Goal: Task Accomplishment & Management: Manage account settings

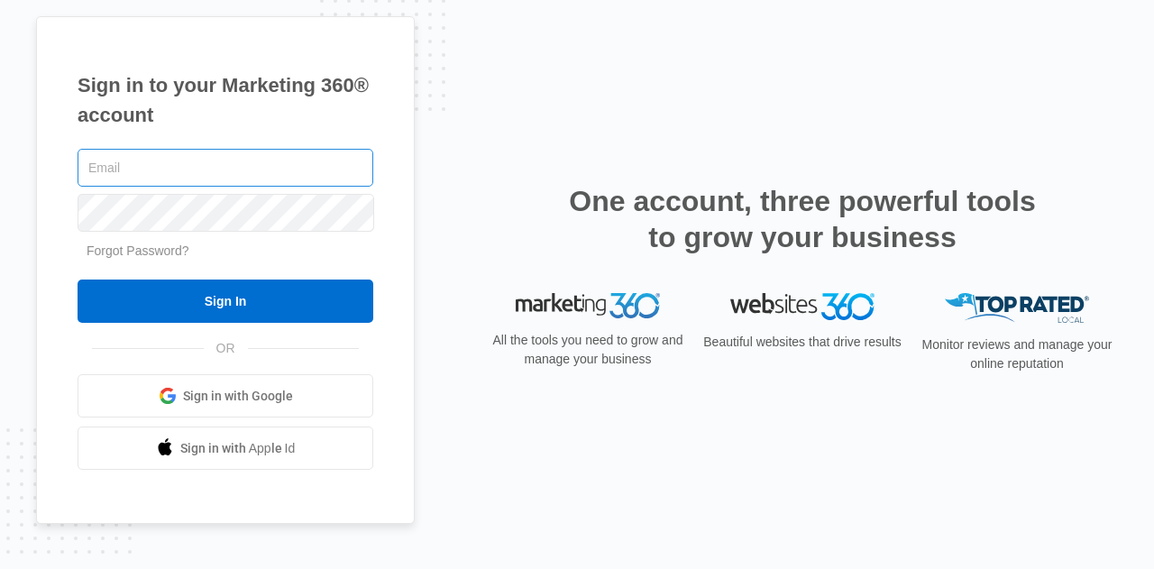
type input "[EMAIL_ADDRESS][DOMAIN_NAME]"
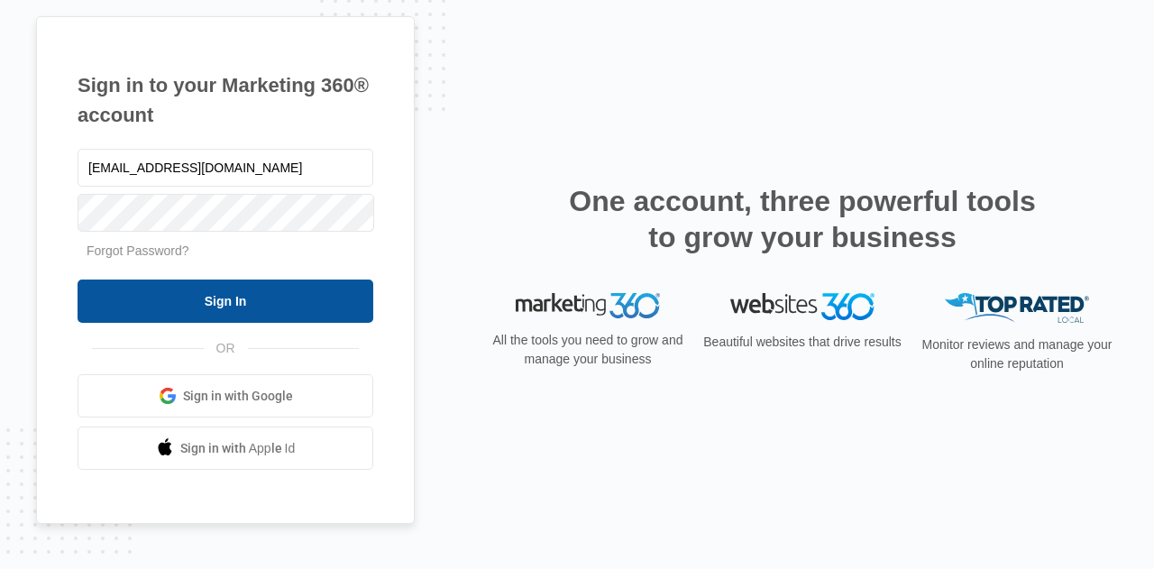
click at [229, 307] on input "Sign In" at bounding box center [226, 300] width 296 height 43
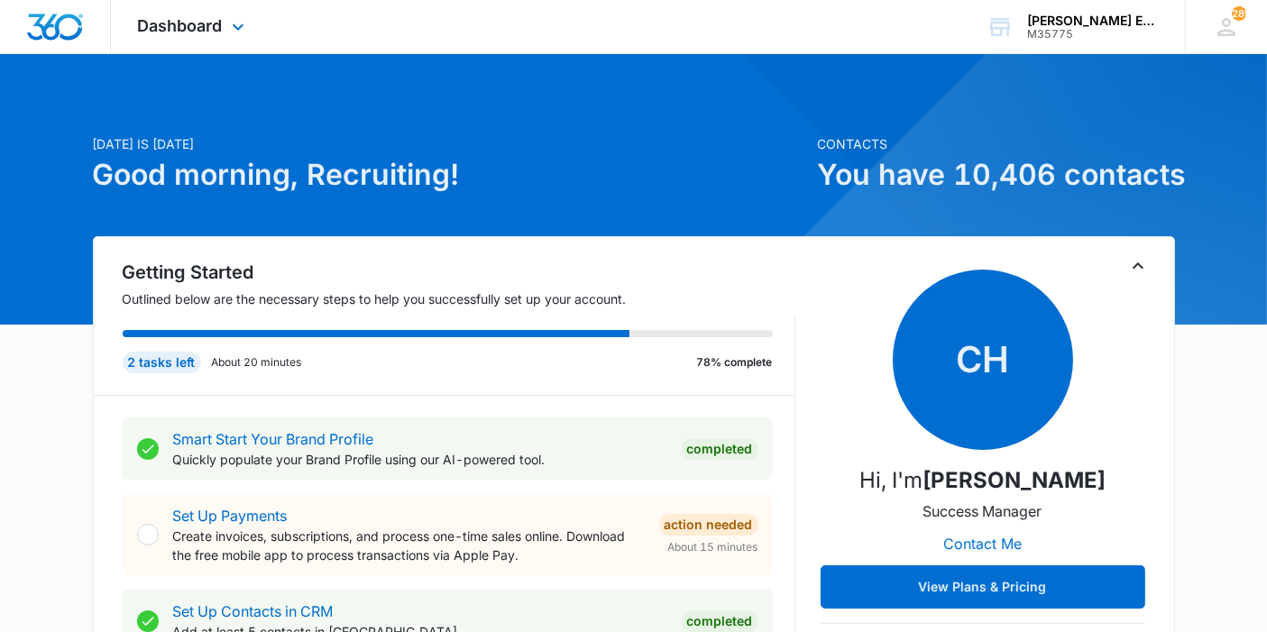
click at [229, 42] on div "Dashboard Apps Reputation Websites Forms CRM Email Social Shop Payments POS Con…" at bounding box center [193, 26] width 165 height 53
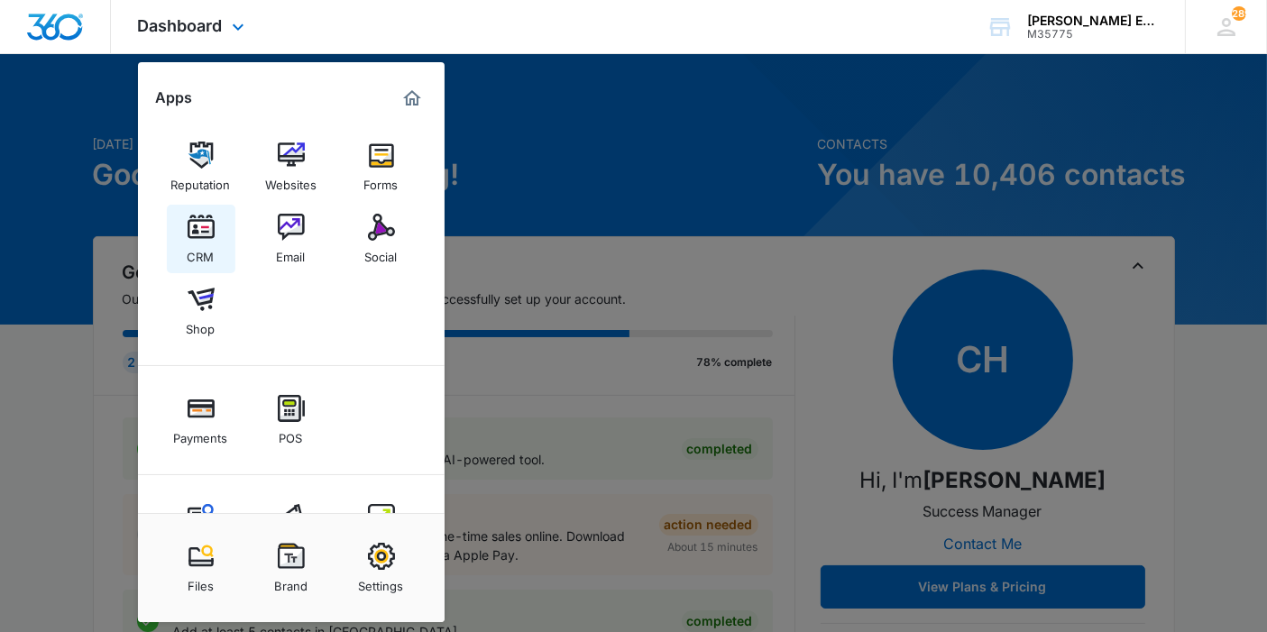
click at [195, 230] on img at bounding box center [201, 227] width 27 height 27
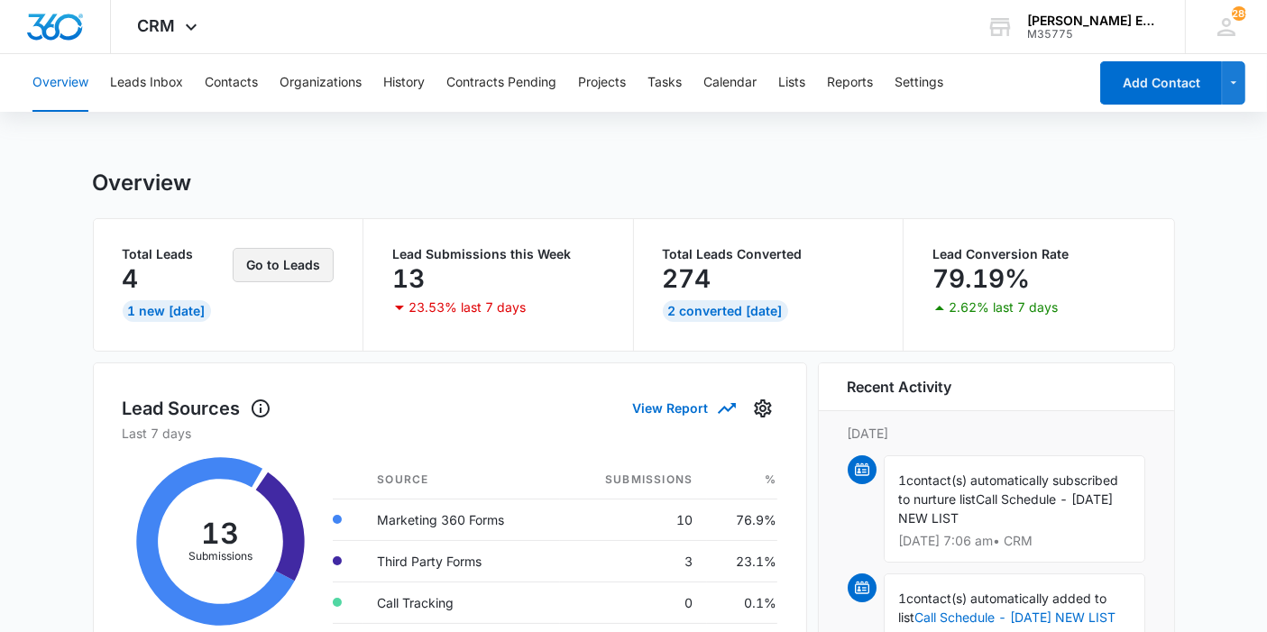
click at [279, 276] on button "Go to Leads" at bounding box center [283, 265] width 101 height 34
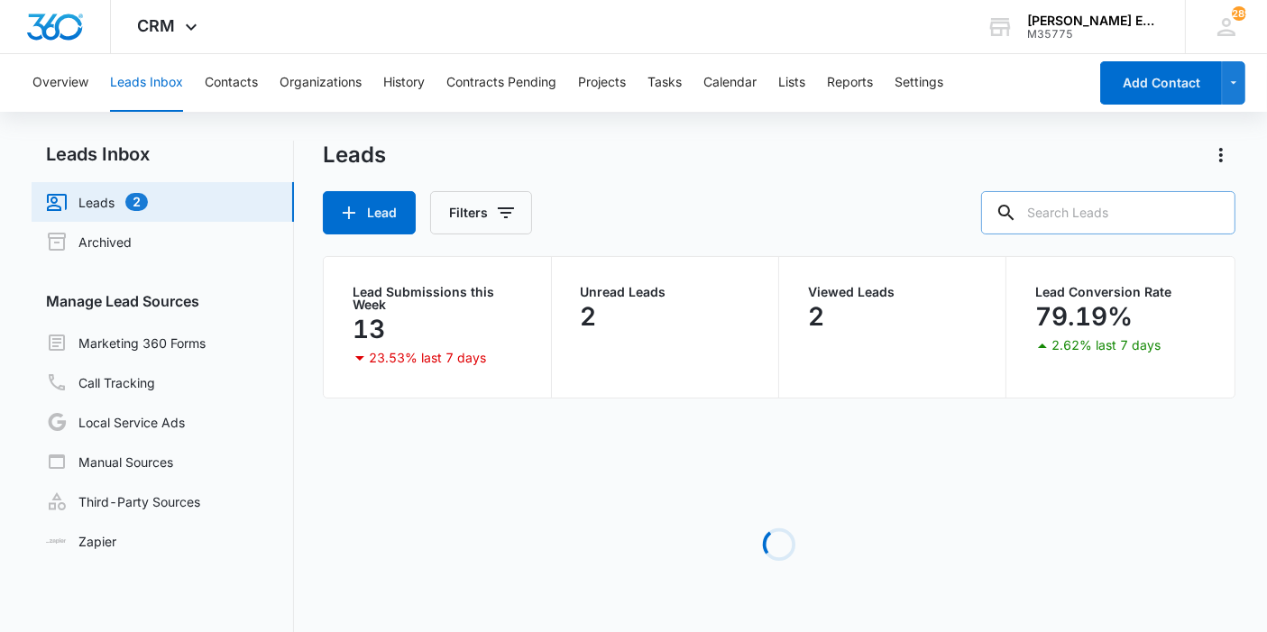
click at [1100, 219] on input "text" at bounding box center [1108, 212] width 254 height 43
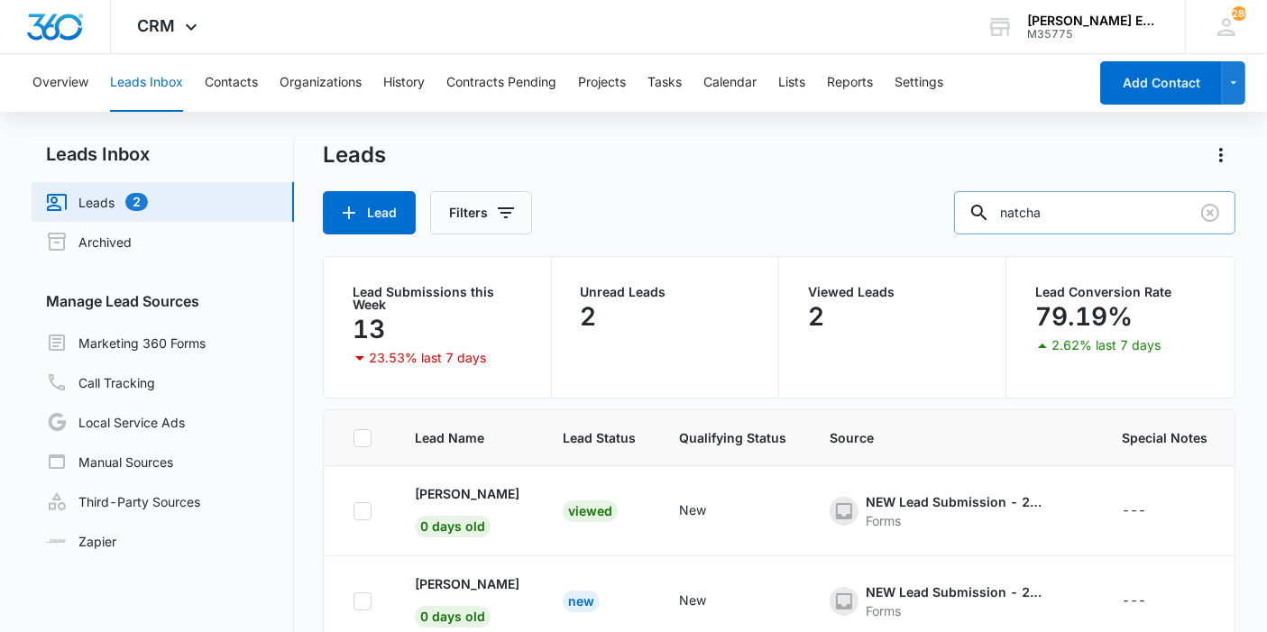
type input "natcha"
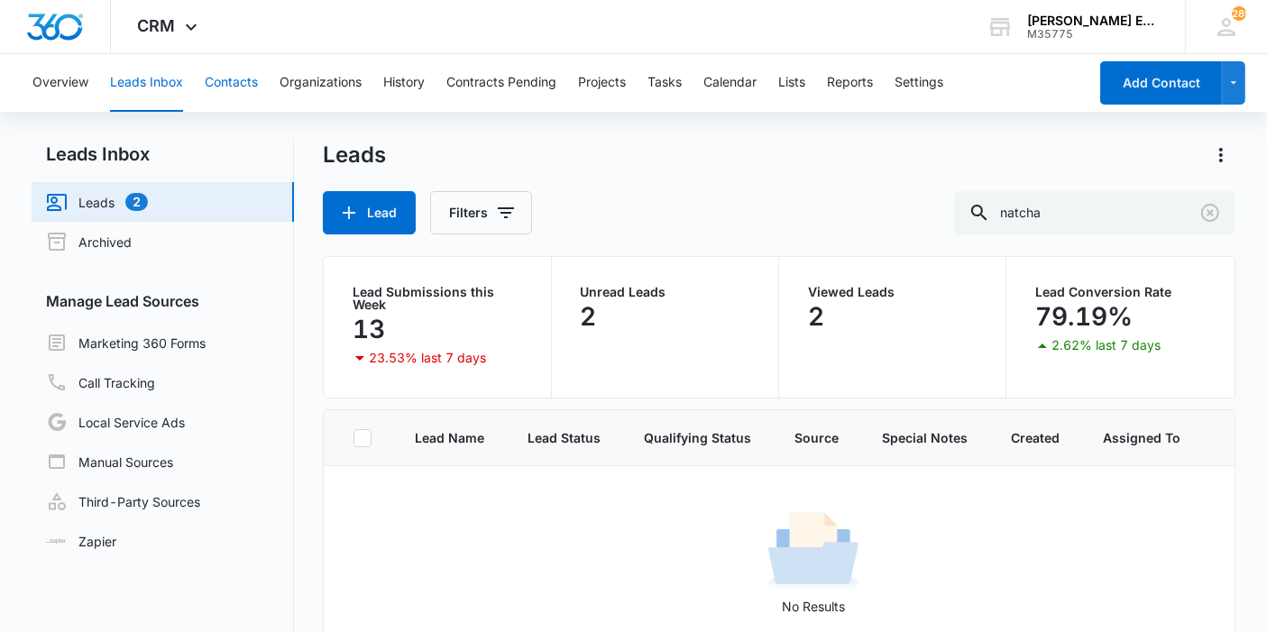
click at [226, 62] on button "Contacts" at bounding box center [231, 83] width 53 height 58
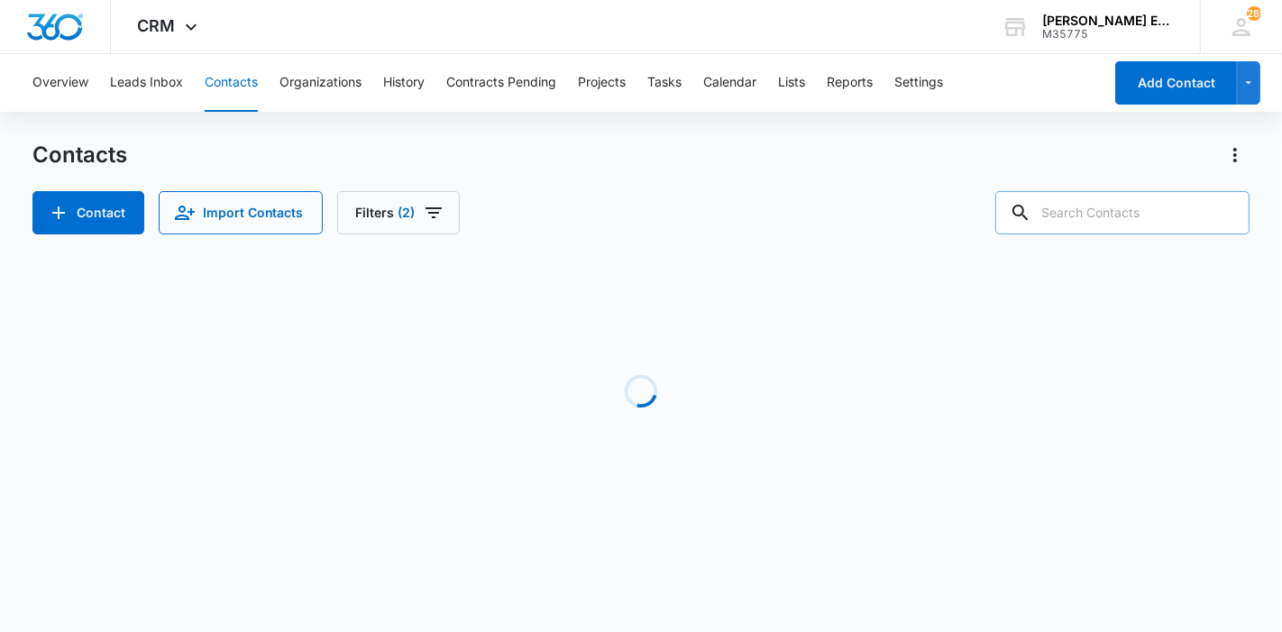
click at [1089, 214] on input "text" at bounding box center [1122, 212] width 254 height 43
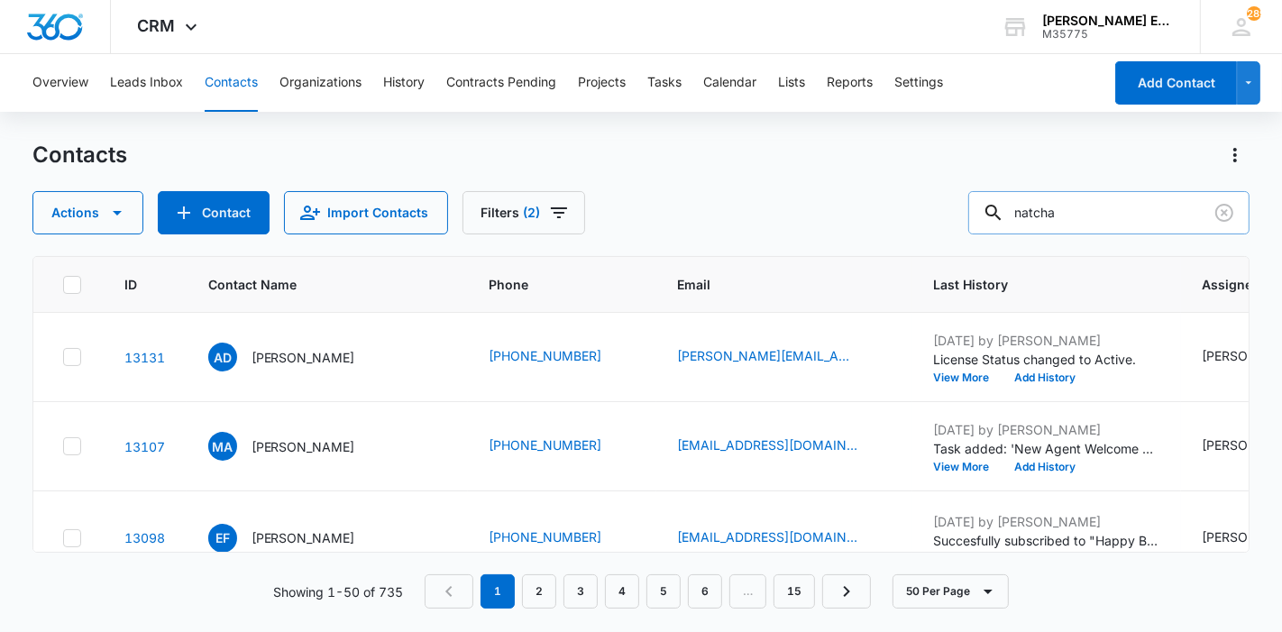
type input "natcha"
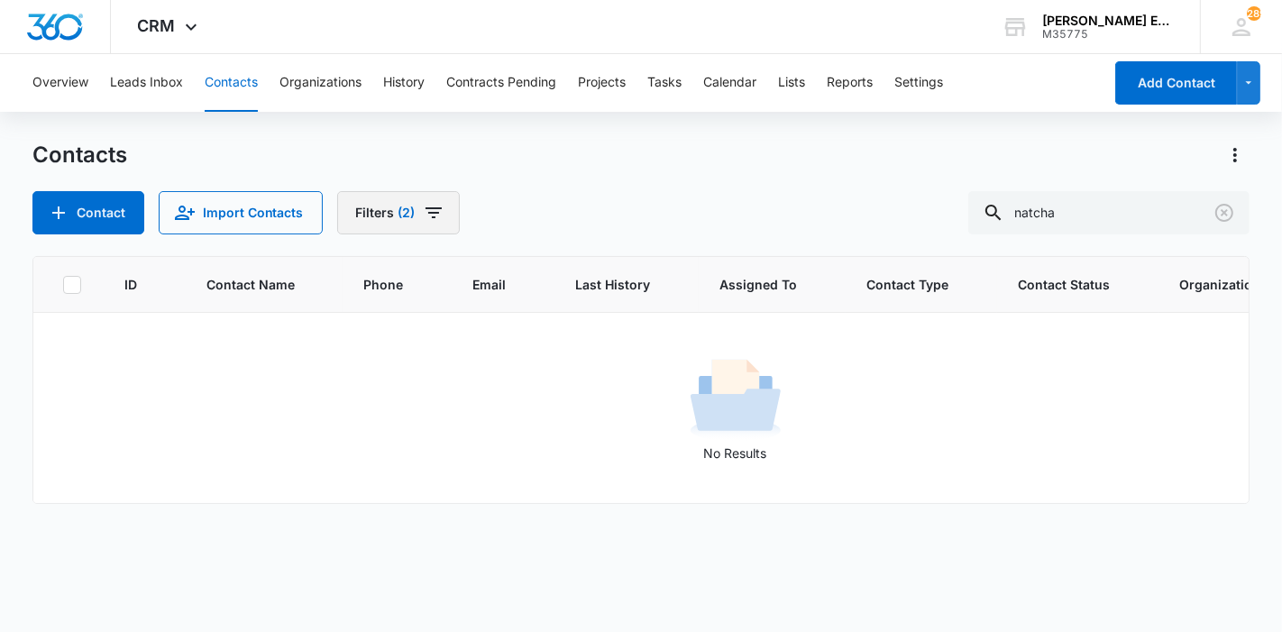
click at [423, 214] on icon "Filters" at bounding box center [434, 213] width 22 height 22
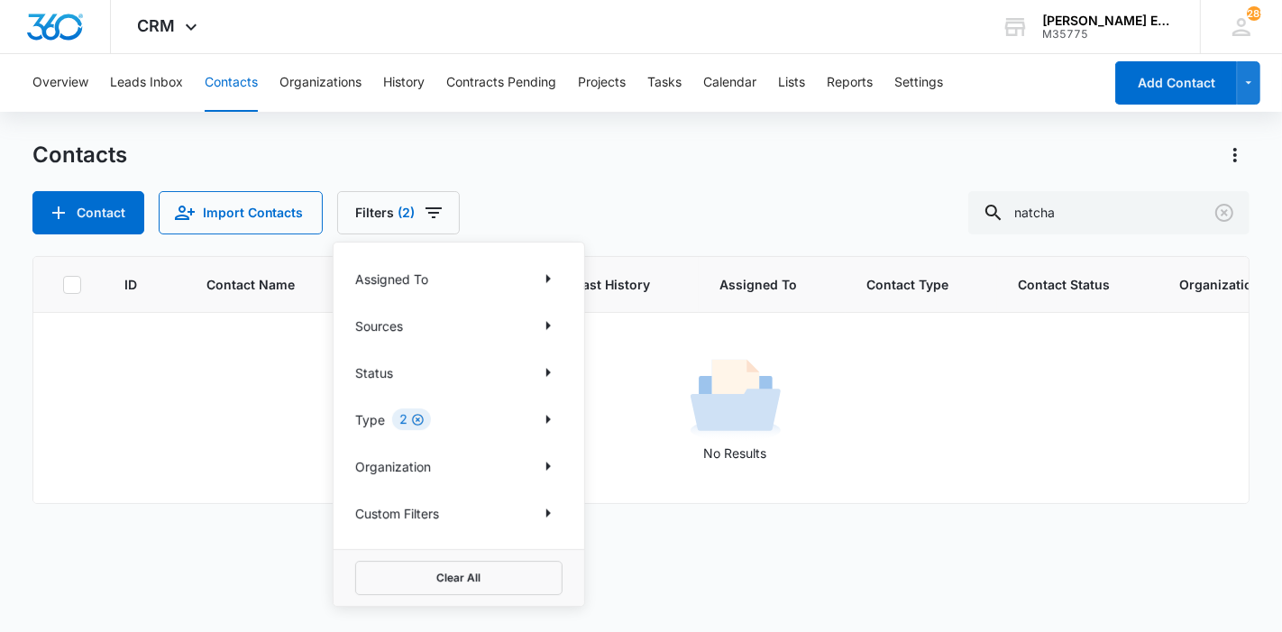
click at [416, 421] on icon "Clear" at bounding box center [418, 420] width 14 height 14
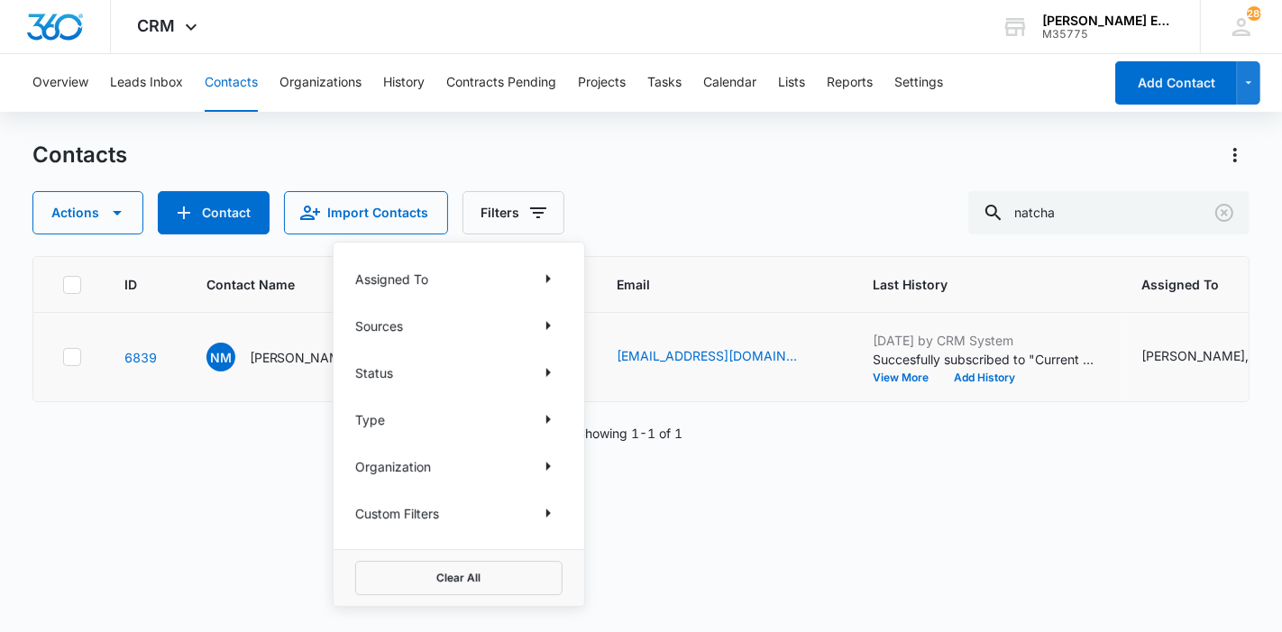
click at [222, 387] on td "NM Natcha Morrow" at bounding box center [296, 357] width 223 height 89
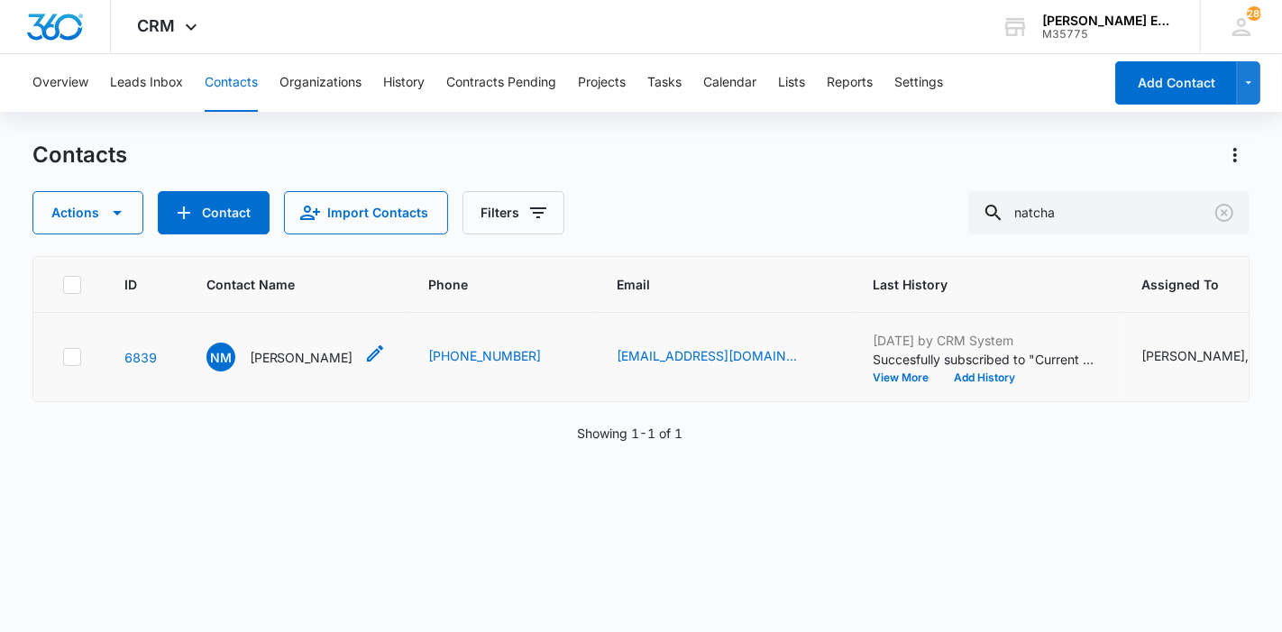
click at [260, 367] on div "NM Natcha Morrow" at bounding box center [279, 357] width 147 height 29
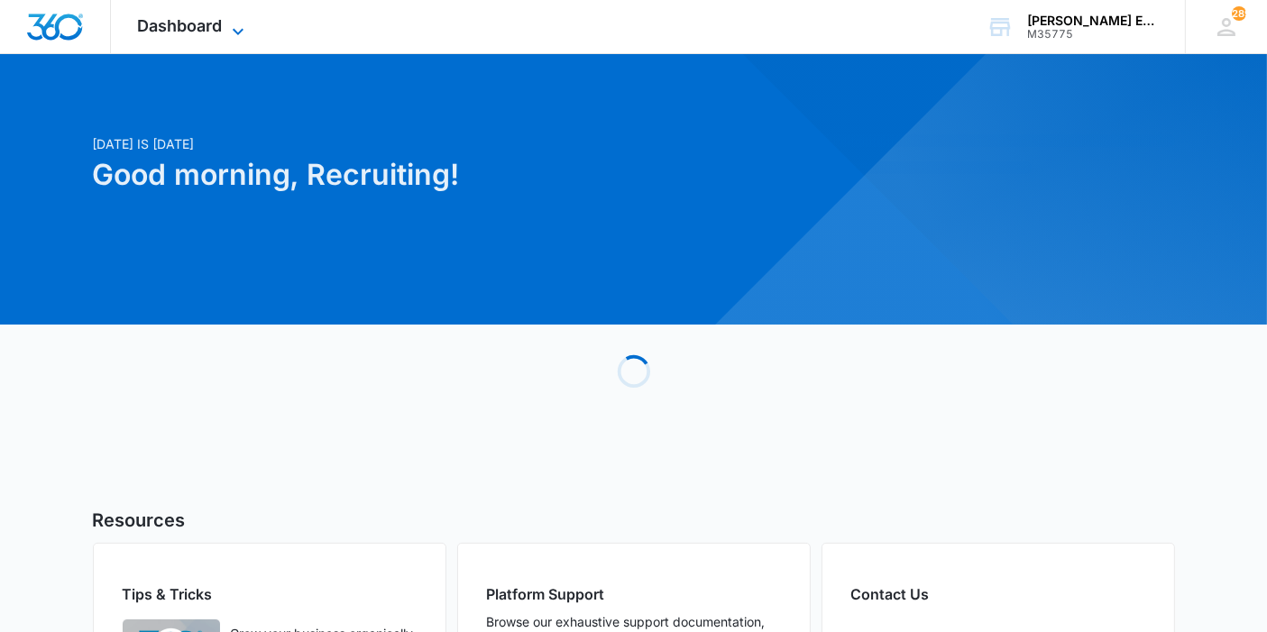
click at [192, 24] on span "Dashboard" at bounding box center [180, 25] width 85 height 19
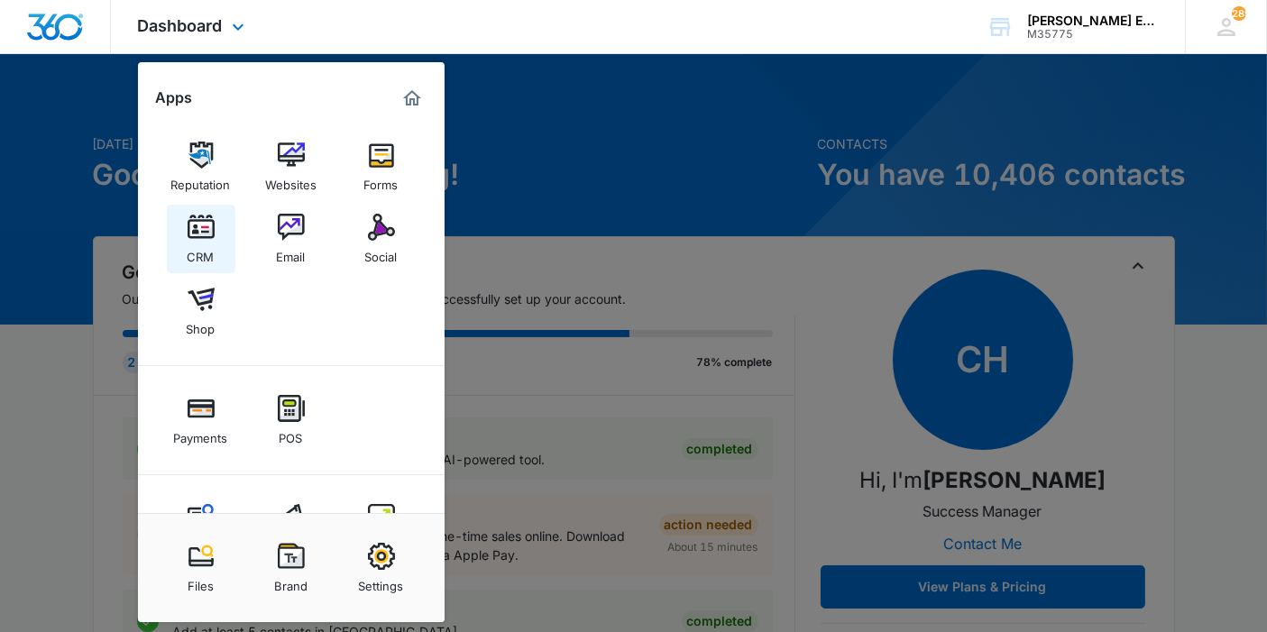
click at [208, 242] on div "CRM" at bounding box center [201, 252] width 27 height 23
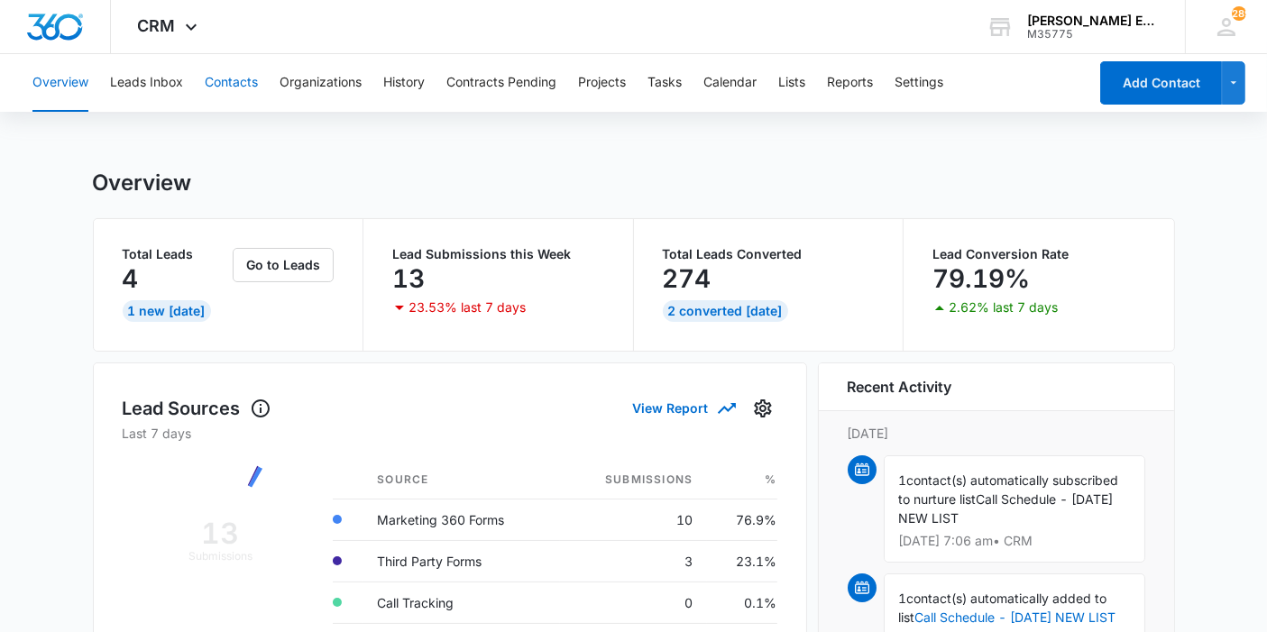
click at [253, 76] on button "Contacts" at bounding box center [231, 83] width 53 height 58
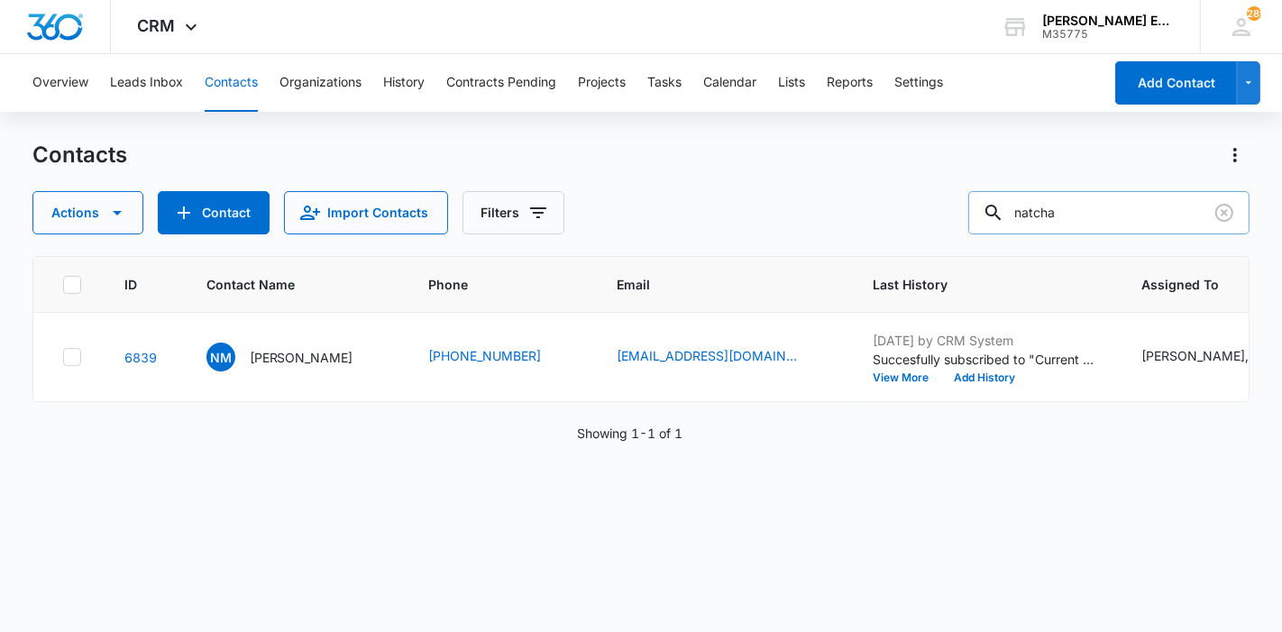
click at [1060, 220] on input "natcha" at bounding box center [1108, 212] width 281 height 43
paste input "Natacha Jean"
type input "Natacha Jean"
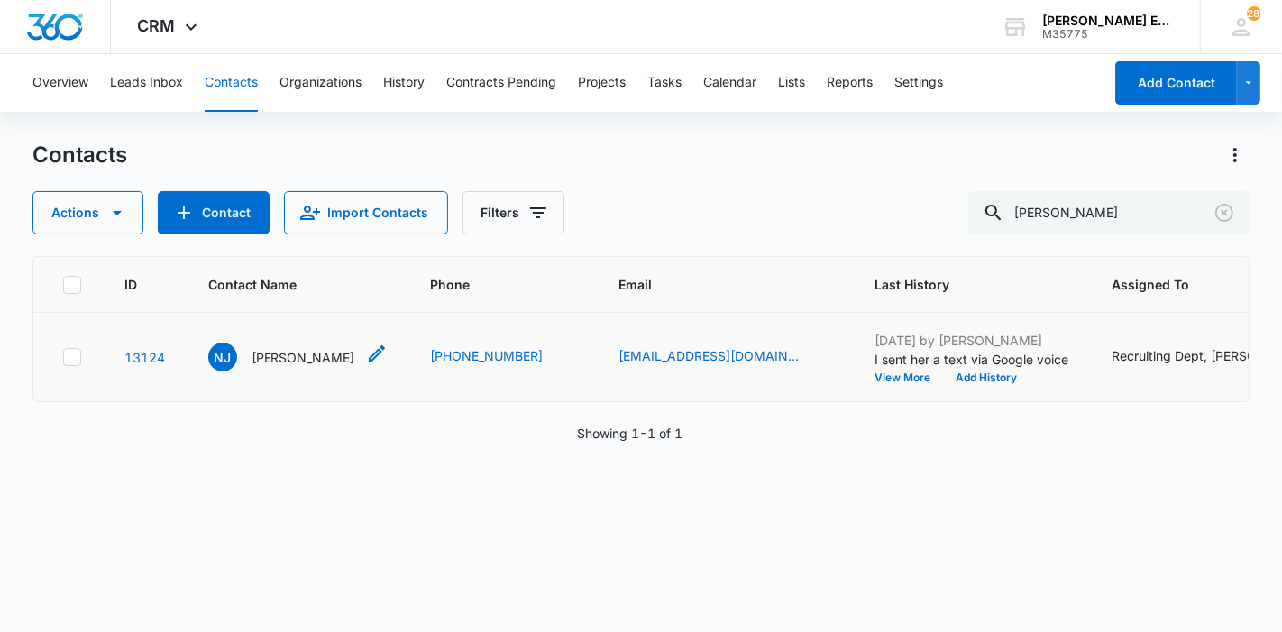
click at [298, 361] on p "Natacha Jean" at bounding box center [304, 357] width 104 height 19
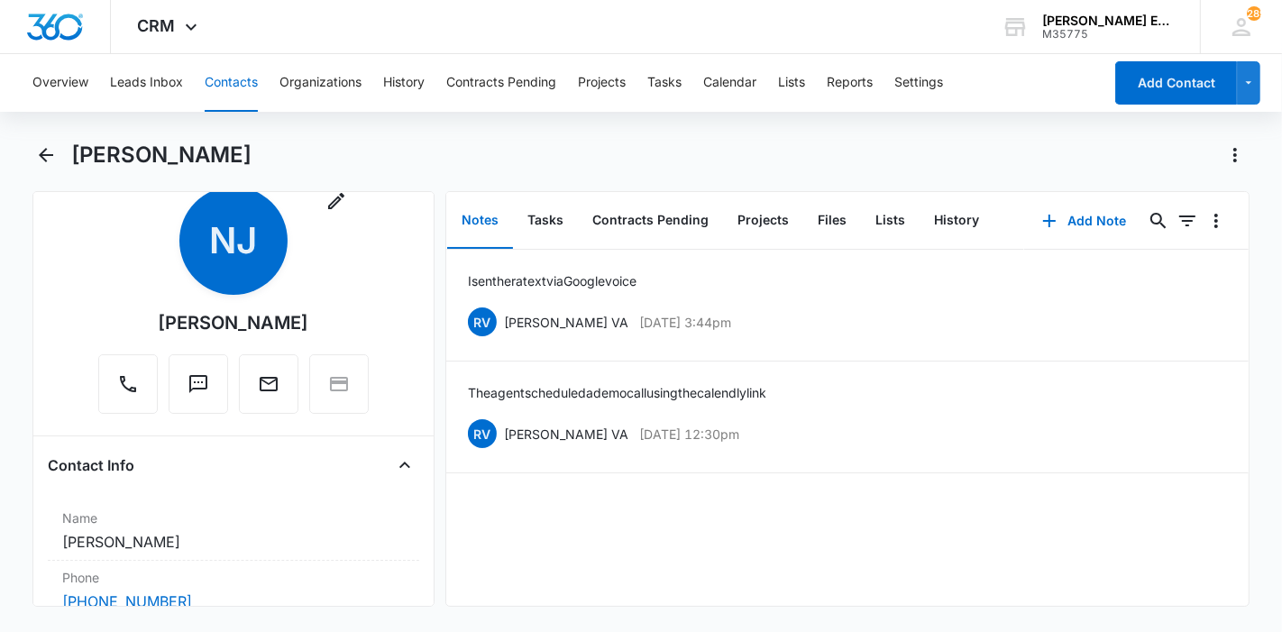
scroll to position [46, 0]
click at [1025, 139] on div "Overview Leads Inbox Contacts Organizations History Contracts Pending Projects …" at bounding box center [641, 341] width 1282 height 574
click at [1076, 217] on button "Add Note" at bounding box center [1084, 220] width 120 height 43
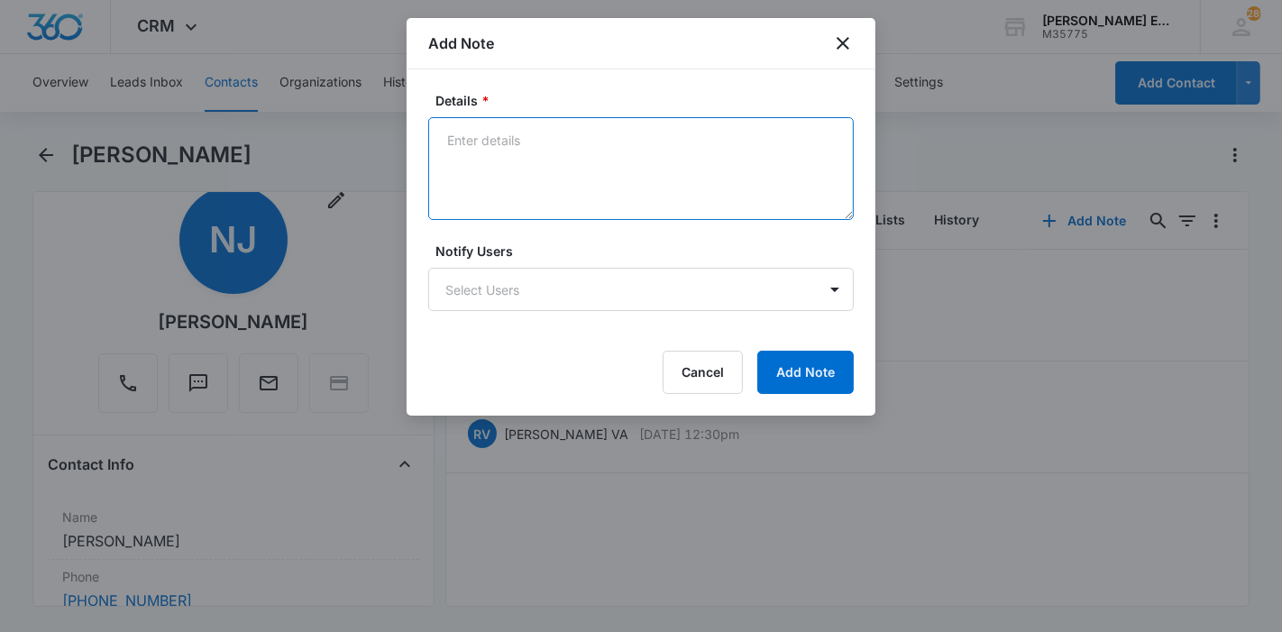
click at [608, 187] on textarea "Details *" at bounding box center [640, 168] width 425 height 103
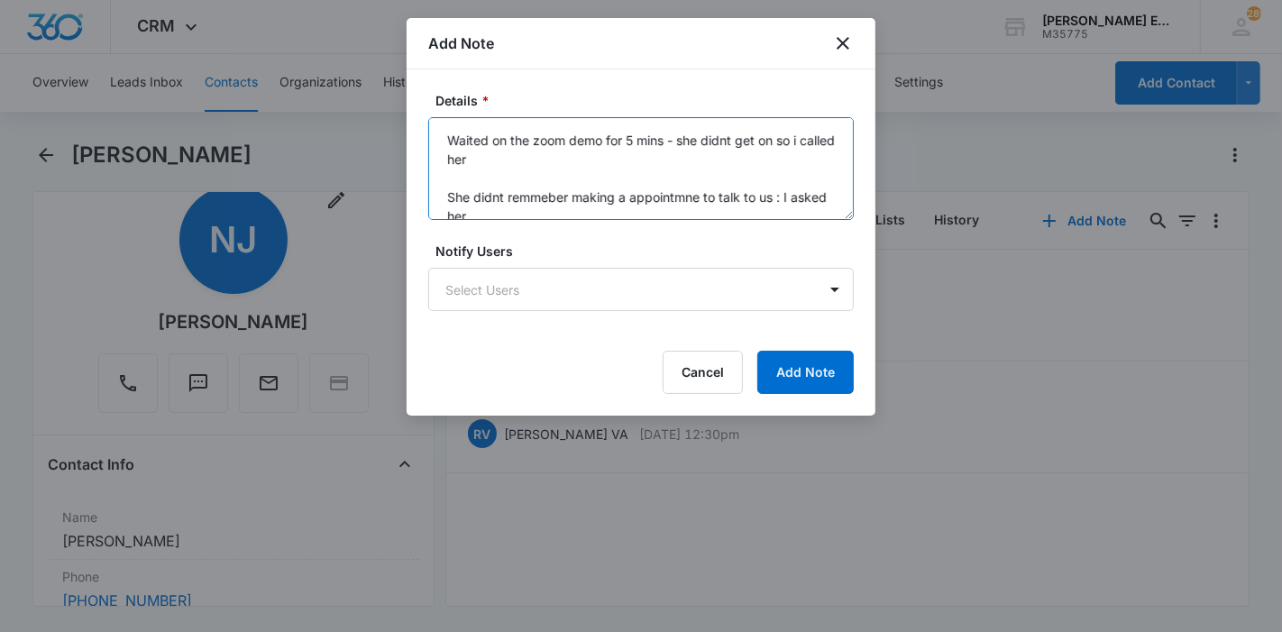
scroll to position [5, 0]
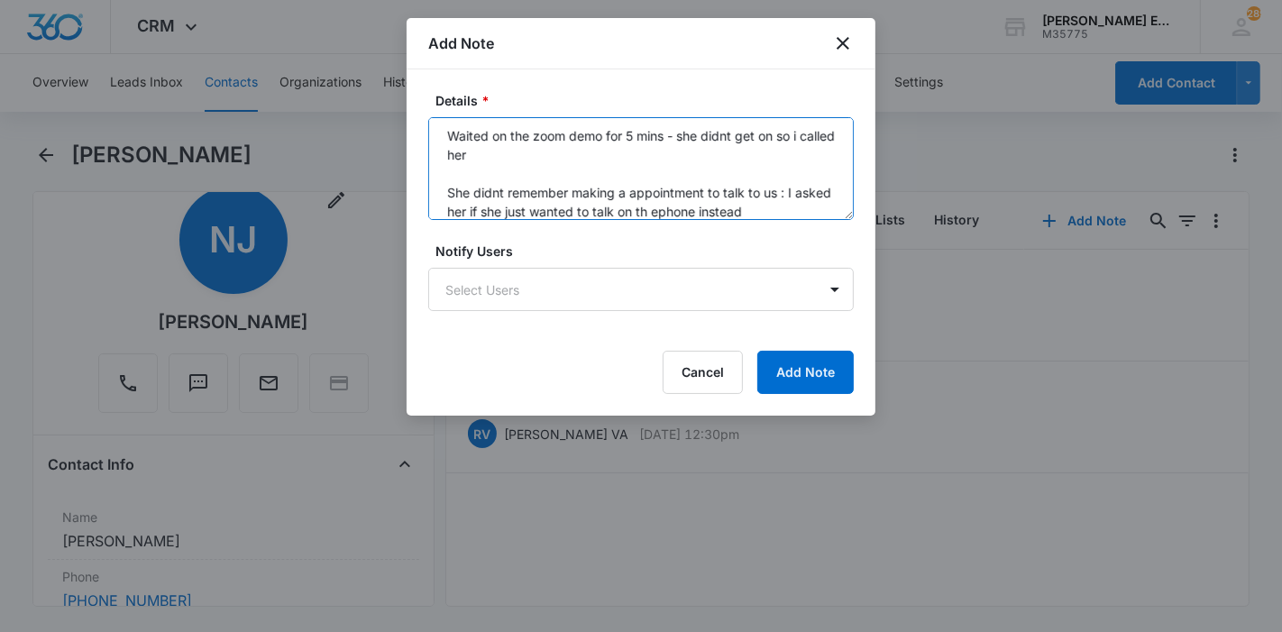
click at [785, 193] on textarea "Waited on the zoom demo for 5 mins - she didnt get on so i called her She didnt…" at bounding box center [640, 168] width 425 height 103
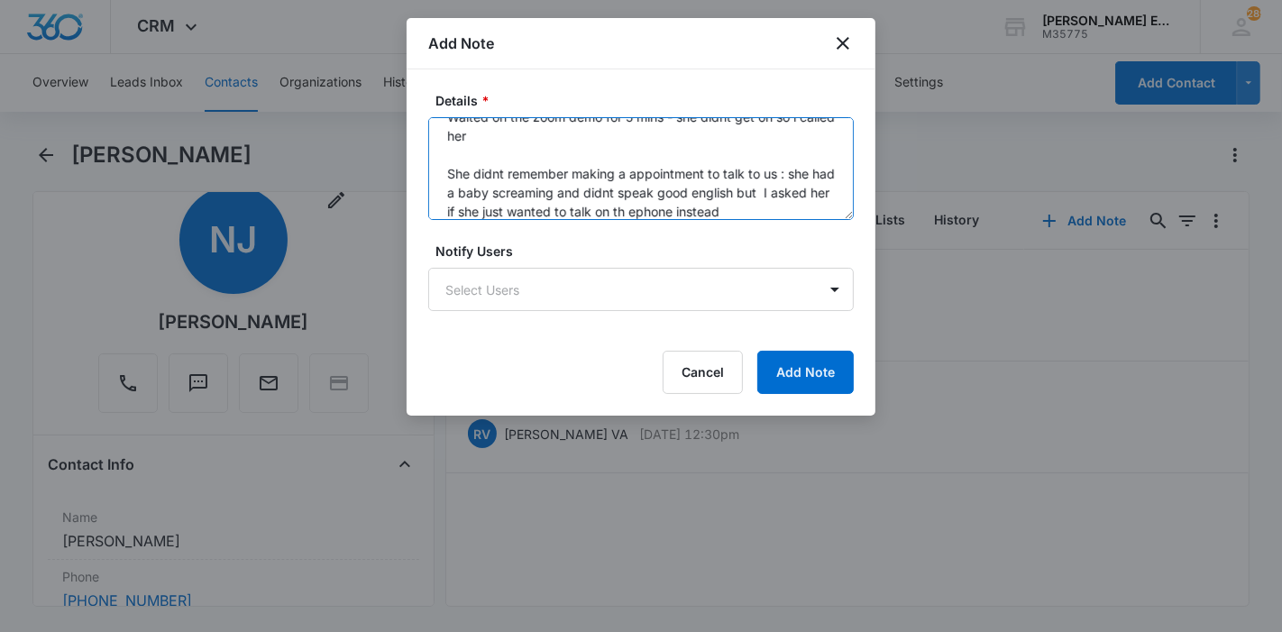
scroll to position [38, 0]
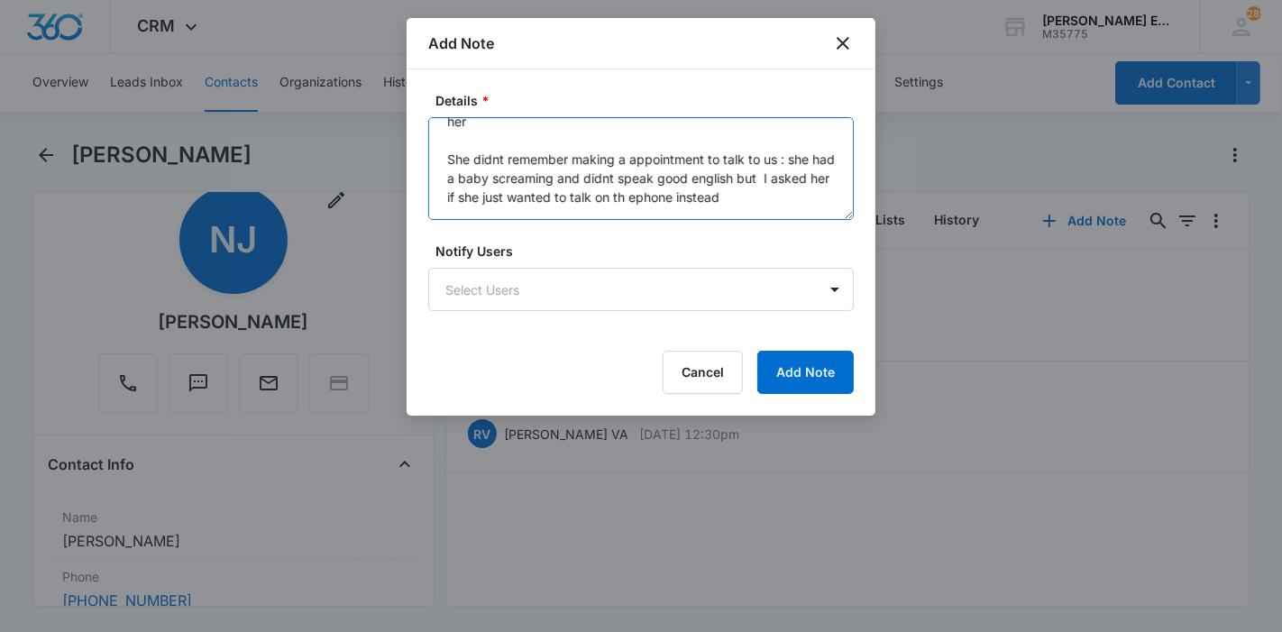
click at [696, 199] on textarea "Waited on the zoom demo for 5 mins - she didnt get on so i called her She didnt…" at bounding box center [640, 168] width 425 height 103
click at [779, 197] on textarea "Waited on the zoom demo for 5 mins - she didnt get on so i called her She didnt…" at bounding box center [640, 168] width 425 height 103
click at [795, 200] on textarea "Waited on the zoom demo for 5 mins - she didnt get on so i called her She didnt…" at bounding box center [640, 168] width 425 height 103
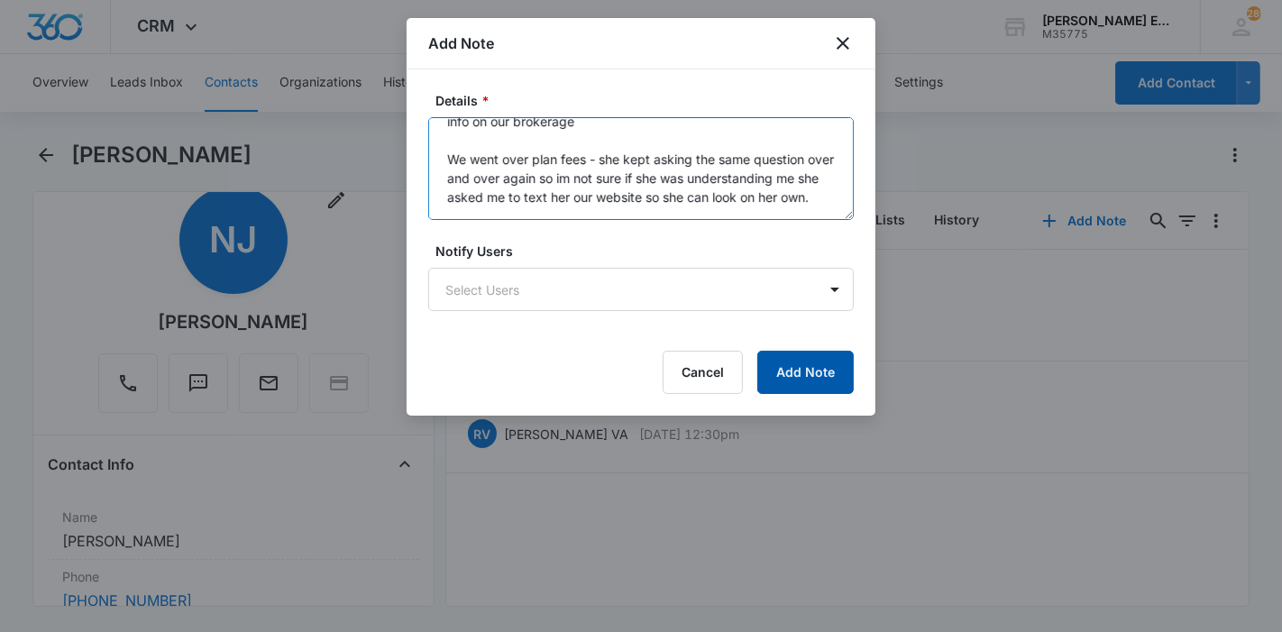
type textarea "Waited on the zoom demo for 5 mins - she didnt get on so i called her She didnt…"
click at [794, 380] on button "Add Note" at bounding box center [805, 372] width 96 height 43
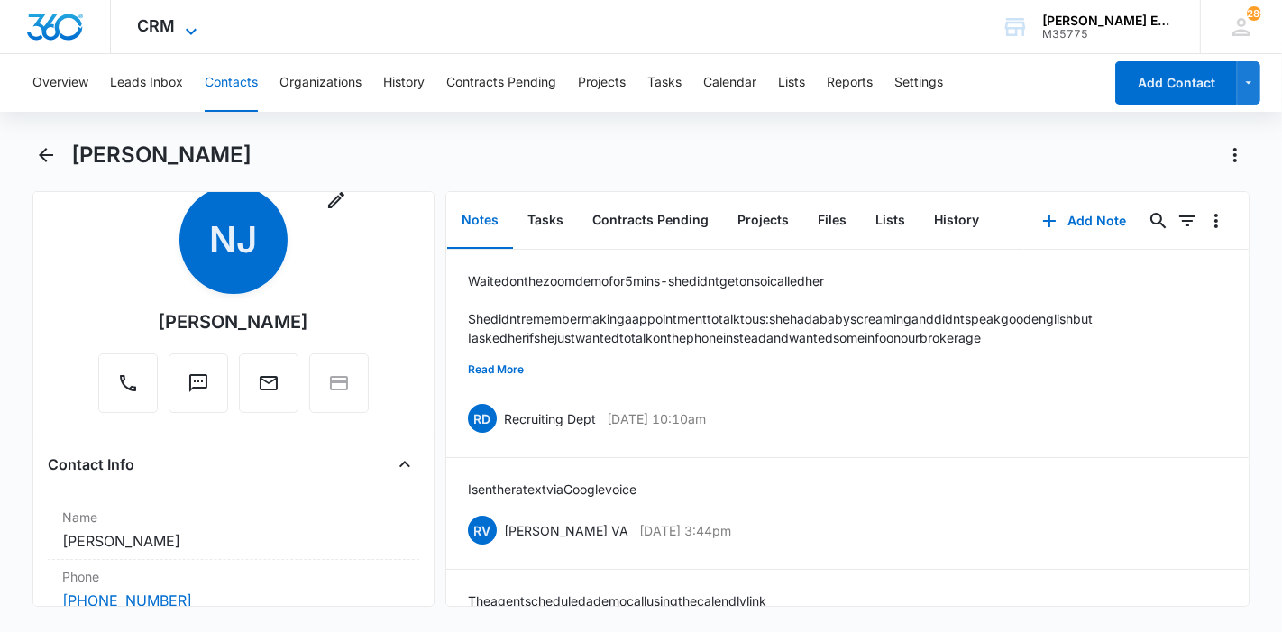
click at [180, 29] on icon at bounding box center [191, 32] width 22 height 22
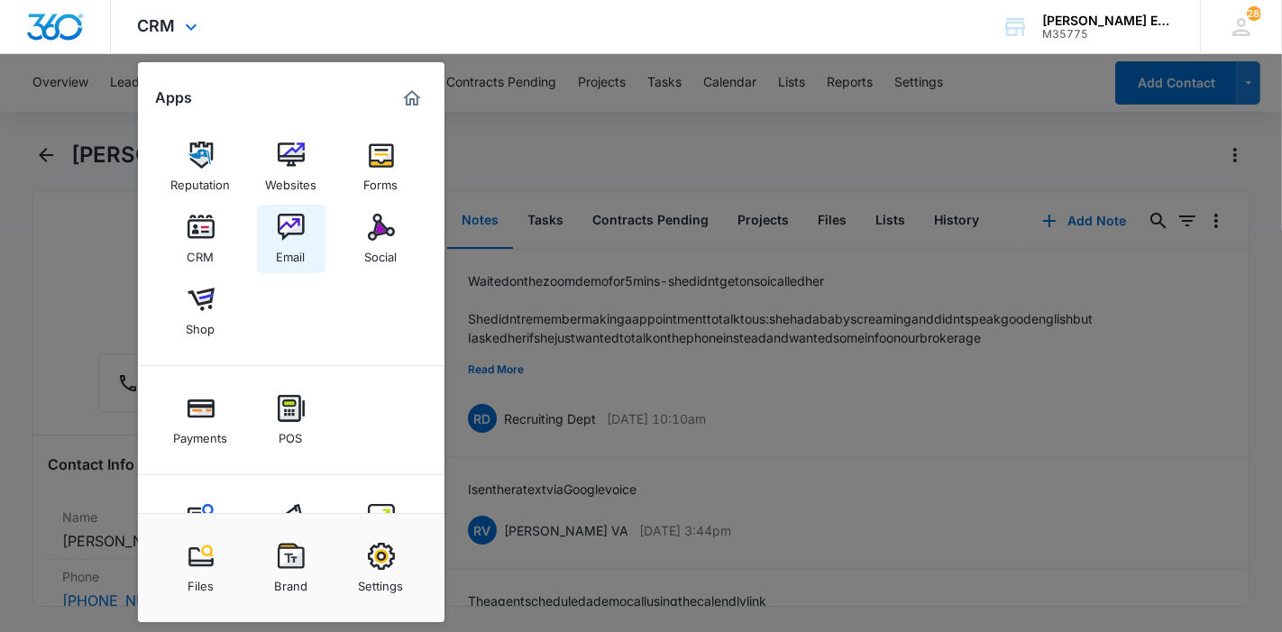
click at [278, 227] on img at bounding box center [291, 227] width 27 height 27
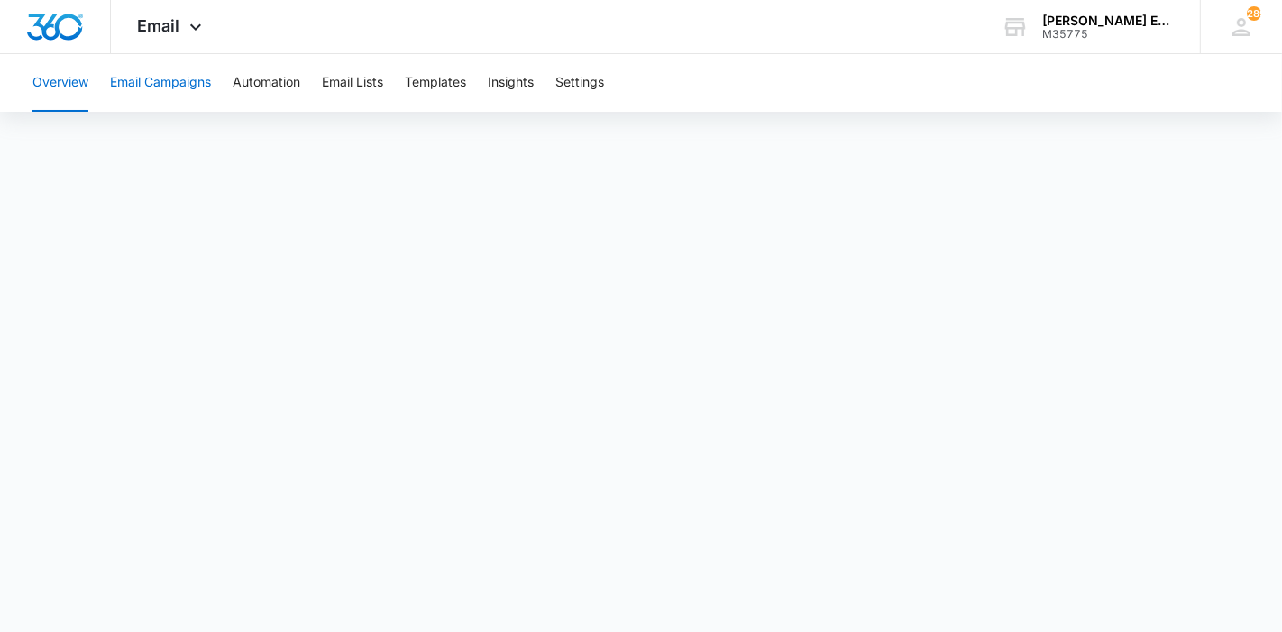
click at [189, 83] on button "Email Campaigns" at bounding box center [160, 83] width 101 height 58
click at [234, 84] on button "Automation" at bounding box center [267, 83] width 68 height 58
click at [352, 76] on button "Email Lists" at bounding box center [352, 83] width 61 height 58
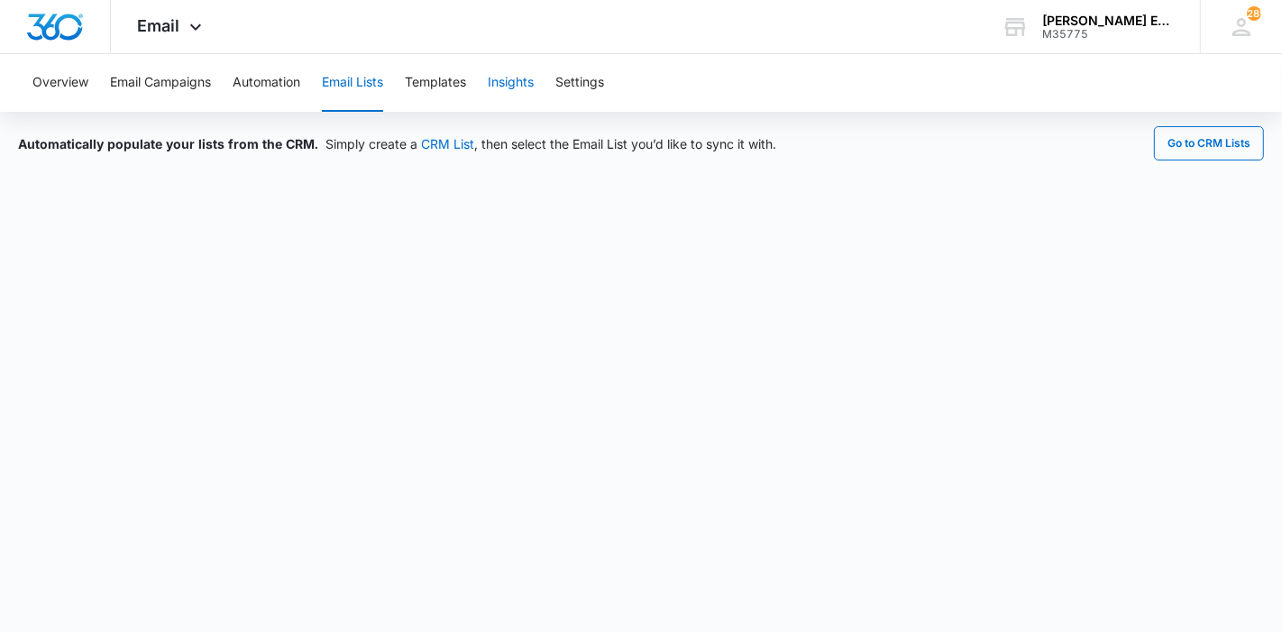
click at [505, 89] on button "Insights" at bounding box center [511, 83] width 46 height 58
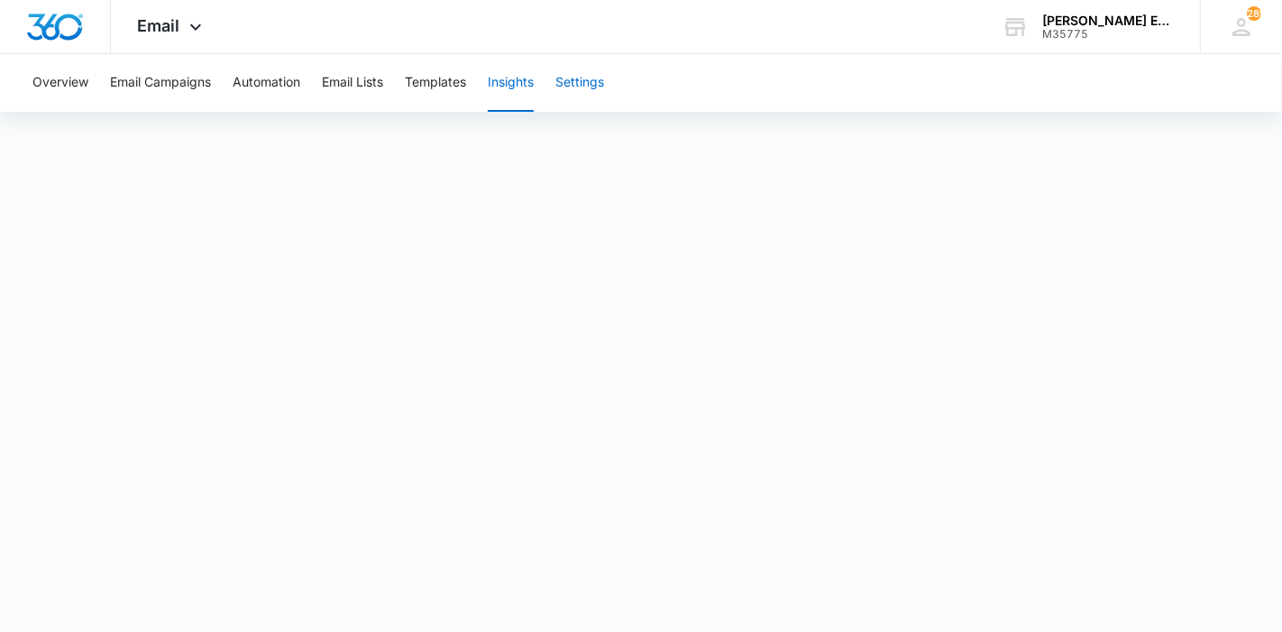
click at [601, 86] on button "Settings" at bounding box center [579, 83] width 49 height 58
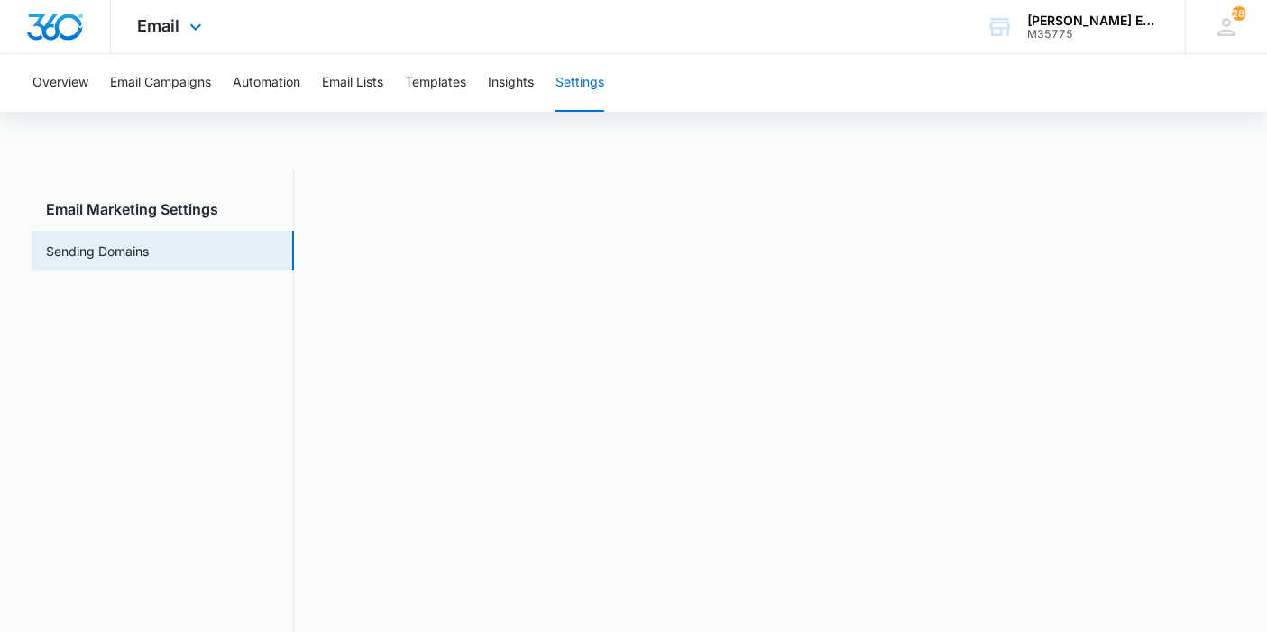
click at [168, 40] on div "Email Apps Reputation Websites Forms CRM Email Social Shop Payments POS Content…" at bounding box center [172, 26] width 123 height 53
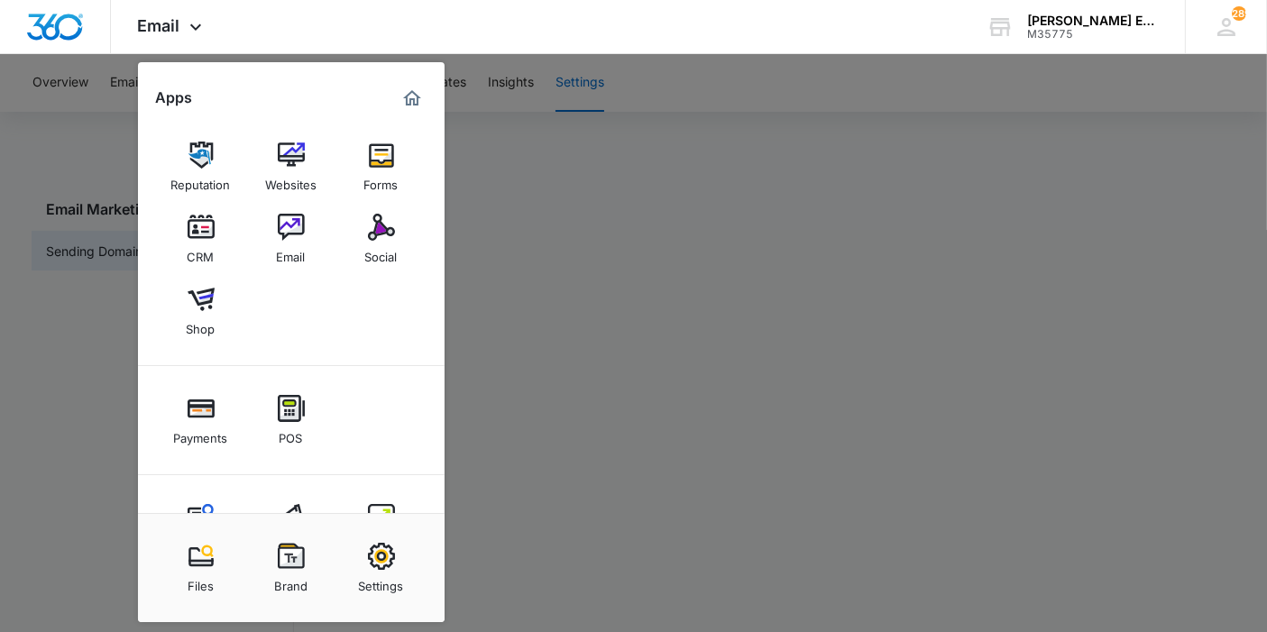
click at [688, 204] on div at bounding box center [633, 316] width 1267 height 632
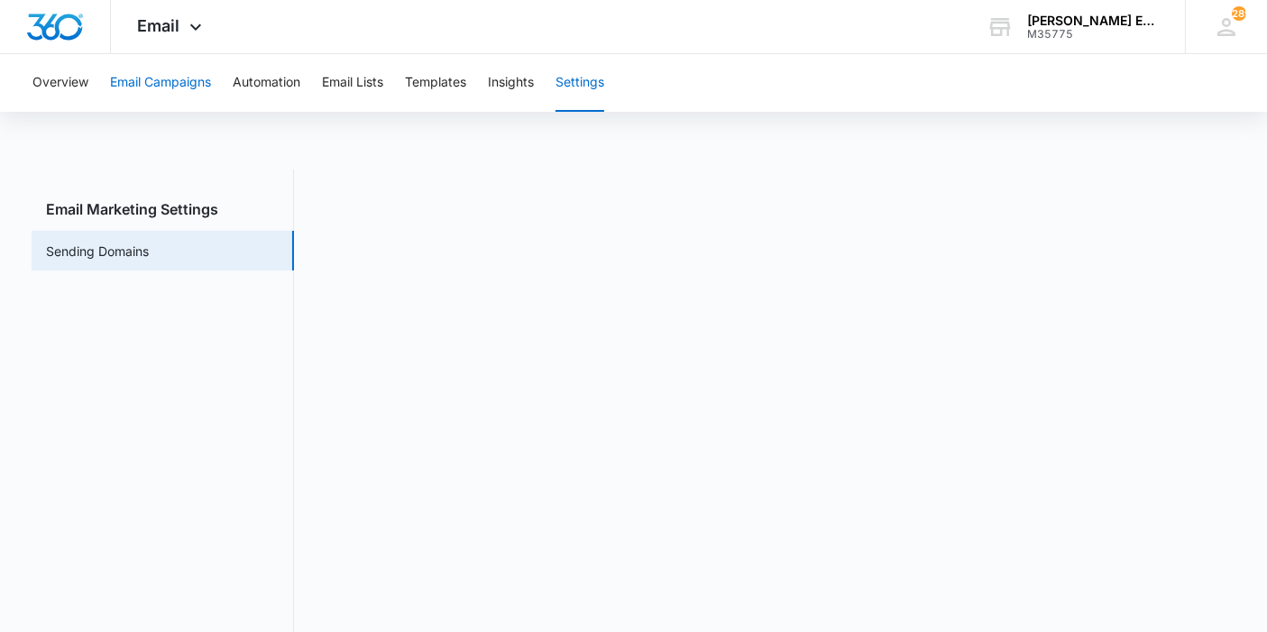
click at [121, 86] on button "Email Campaigns" at bounding box center [160, 83] width 101 height 58
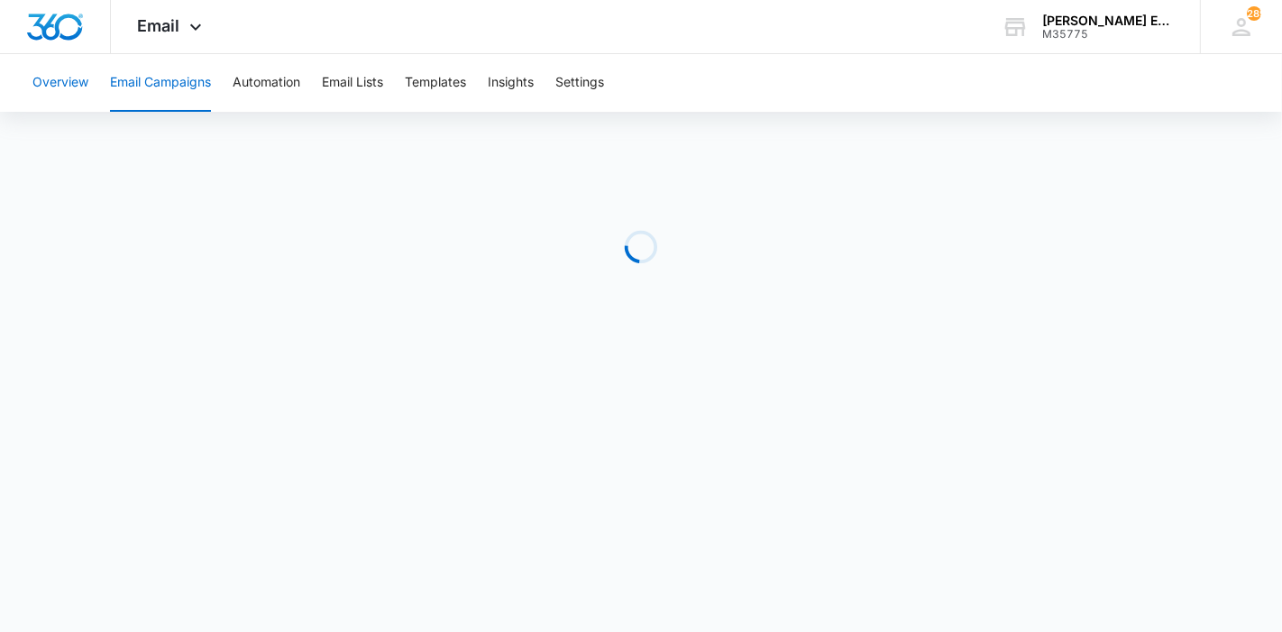
click at [52, 85] on button "Overview" at bounding box center [60, 83] width 56 height 58
click at [186, 22] on icon at bounding box center [196, 32] width 22 height 22
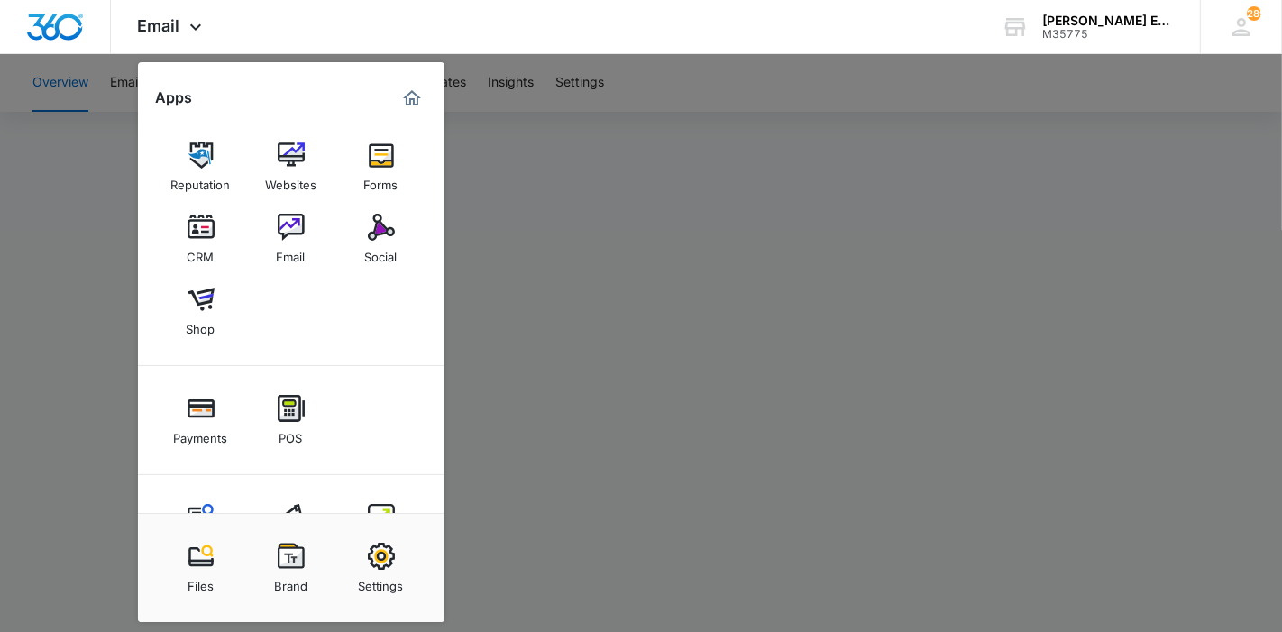
click at [494, 162] on div at bounding box center [641, 316] width 1282 height 632
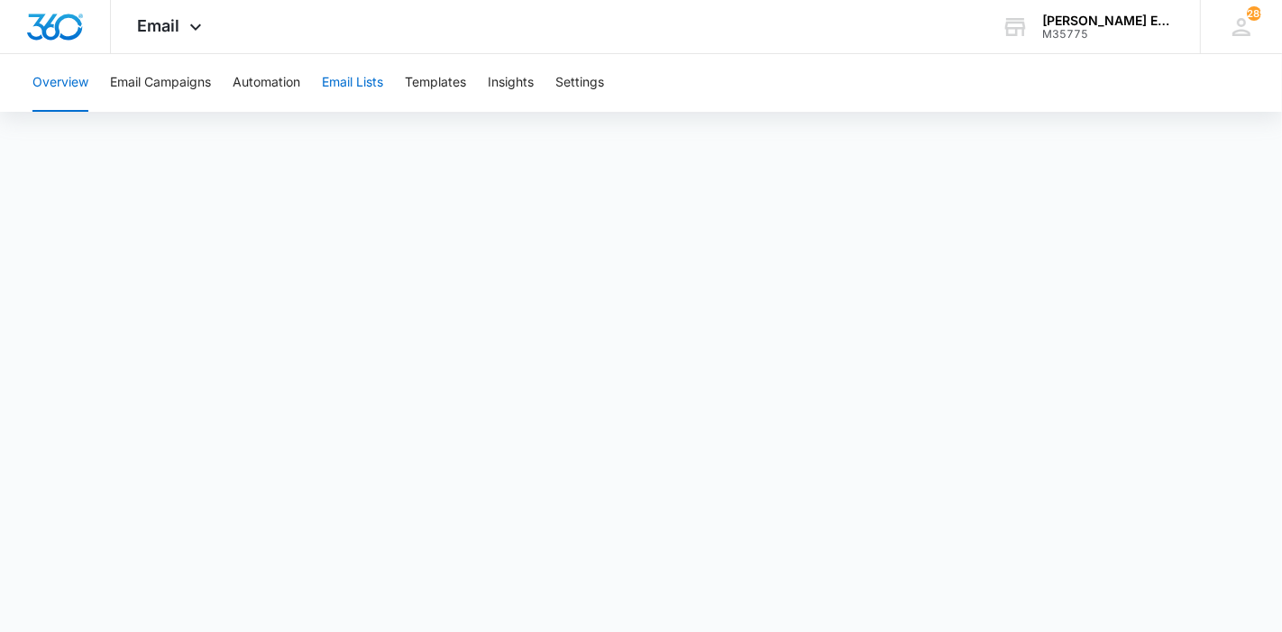
click at [349, 85] on button "Email Lists" at bounding box center [352, 83] width 61 height 58
